Goal: Task Accomplishment & Management: Manage account settings

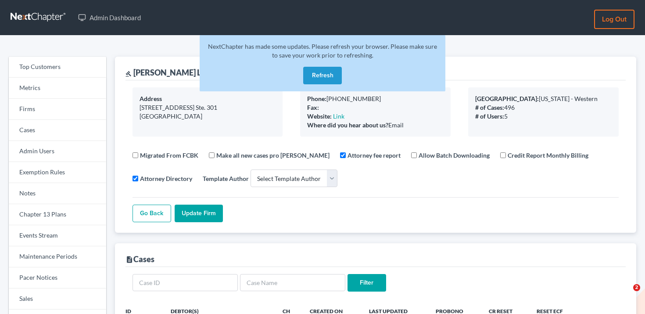
select select
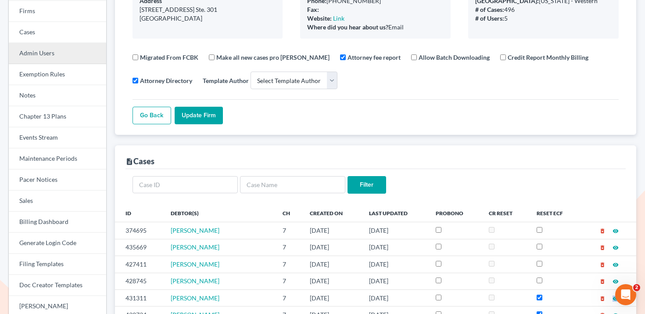
scroll to position [51, 0]
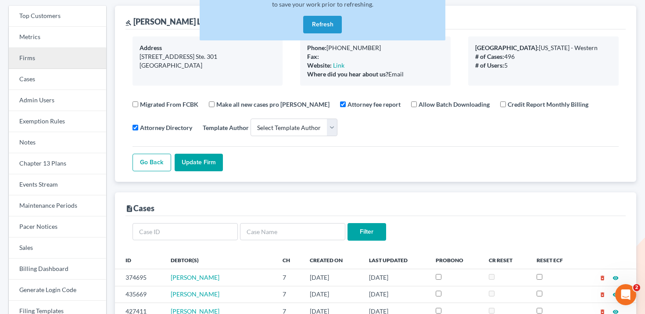
click at [57, 60] on link "Firms" at bounding box center [57, 58] width 97 height 21
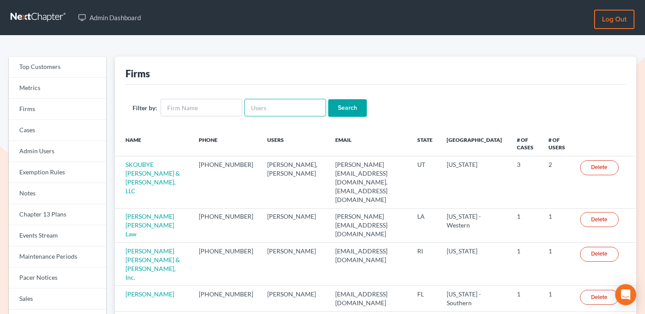
click at [277, 107] on input "text" at bounding box center [285, 108] width 82 height 18
paste input "yeimy@mynjlaw.com"
type input "yeimy@mynjlaw.com"
click at [337, 106] on input "Search" at bounding box center [347, 108] width 39 height 18
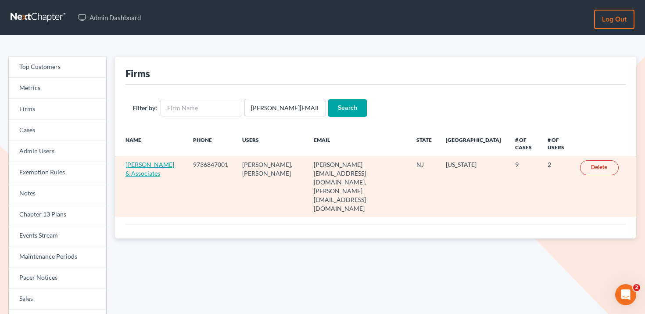
click at [149, 165] on link "Beylerian & Associates" at bounding box center [149, 169] width 49 height 16
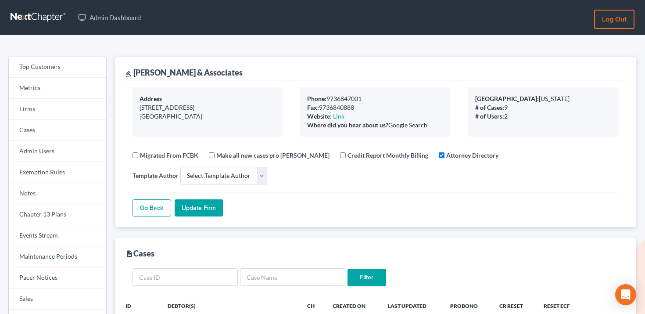
select select
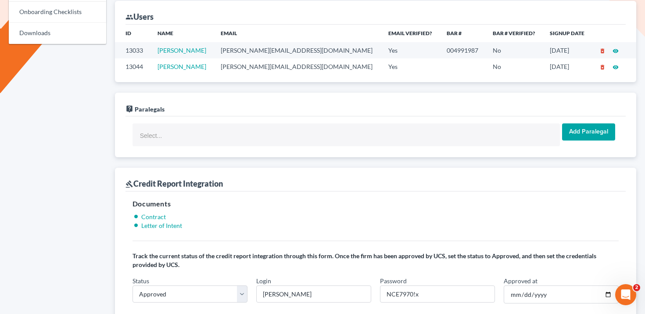
scroll to position [425, 0]
